Goal: Find specific page/section: Find specific page/section

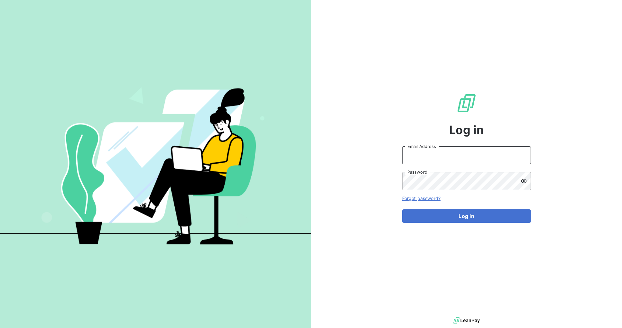
click at [427, 155] on input "Email Address" at bounding box center [466, 155] width 129 height 18
type input "[PERSON_NAME][EMAIL_ADDRESS][DOMAIN_NAME]"
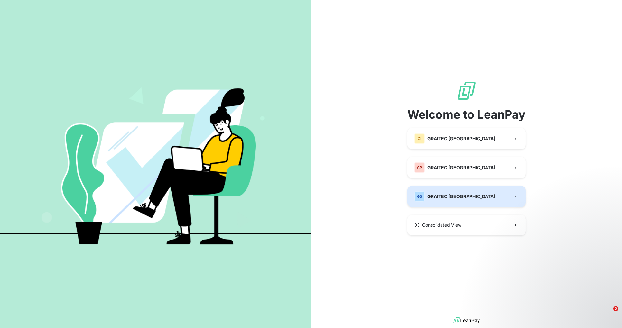
click at [472, 197] on button "GS GRAITEC [GEOGRAPHIC_DATA]" at bounding box center [466, 196] width 118 height 21
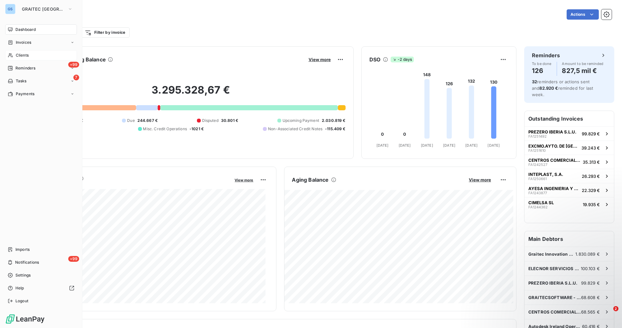
click at [29, 57] on div "Clients" at bounding box center [41, 55] width 72 height 10
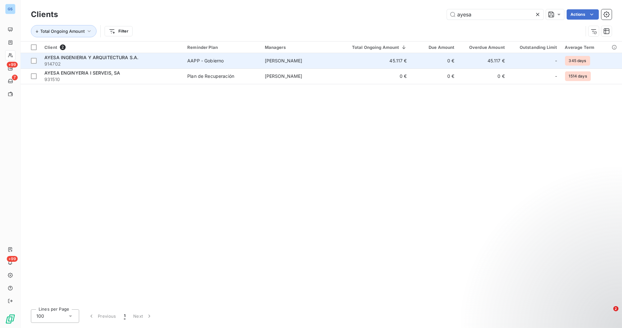
type input "ayesa"
click at [211, 59] on div "AAPP - Gobierno" at bounding box center [205, 61] width 36 height 6
